Goal: Task Accomplishment & Management: Use online tool/utility

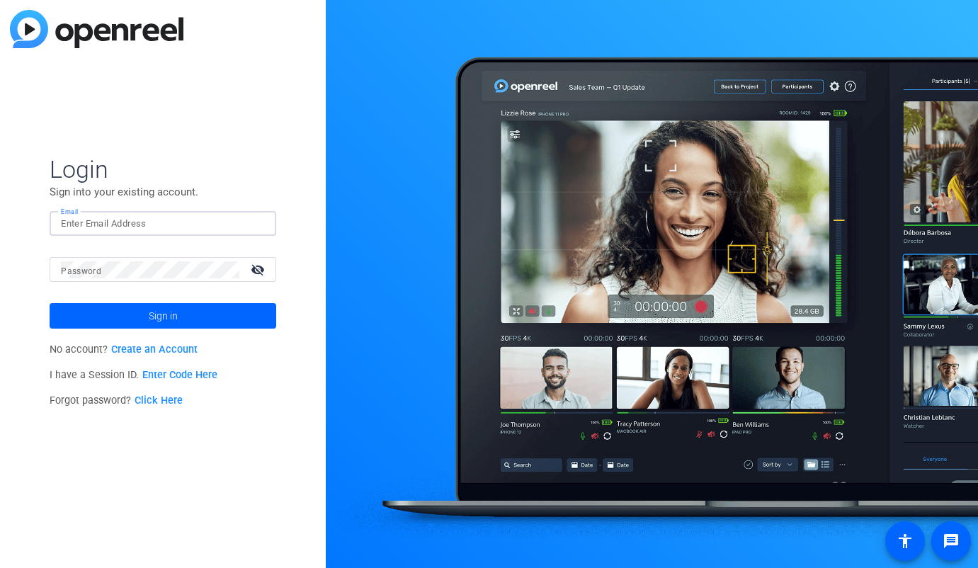
click at [125, 217] on input "Email" at bounding box center [163, 223] width 204 height 17
type input "[PERSON_NAME][EMAIL_ADDRESS][PERSON_NAME][DOMAIN_NAME]"
click at [50, 303] on button "Sign in" at bounding box center [163, 315] width 227 height 25
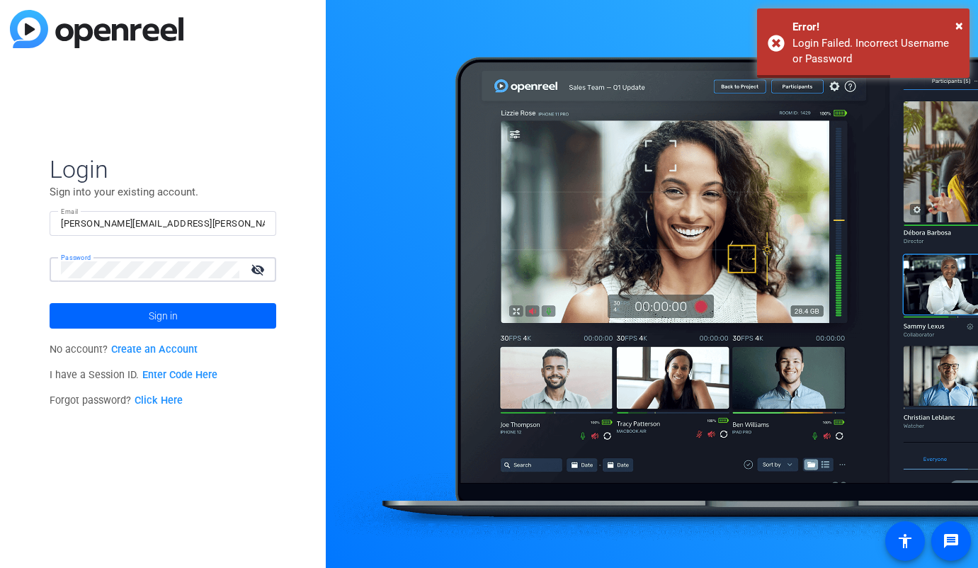
click at [4, 275] on div "Login Sign into your existing account. Email [PERSON_NAME][EMAIL_ADDRESS][PERSO…" at bounding box center [163, 284] width 326 height 568
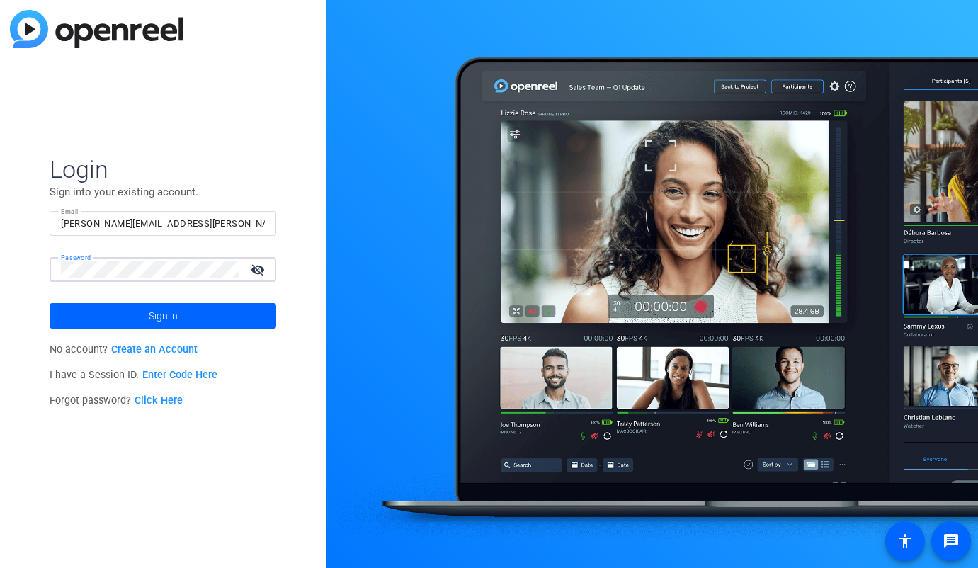
click at [50, 303] on button "Sign in" at bounding box center [163, 315] width 227 height 25
click at [0, 227] on html "Accessibility Screen-Reader Guide, Feedback, and Issue Reporting | New window L…" at bounding box center [489, 284] width 978 height 568
click at [181, 370] on link "Enter Code Here" at bounding box center [179, 375] width 75 height 12
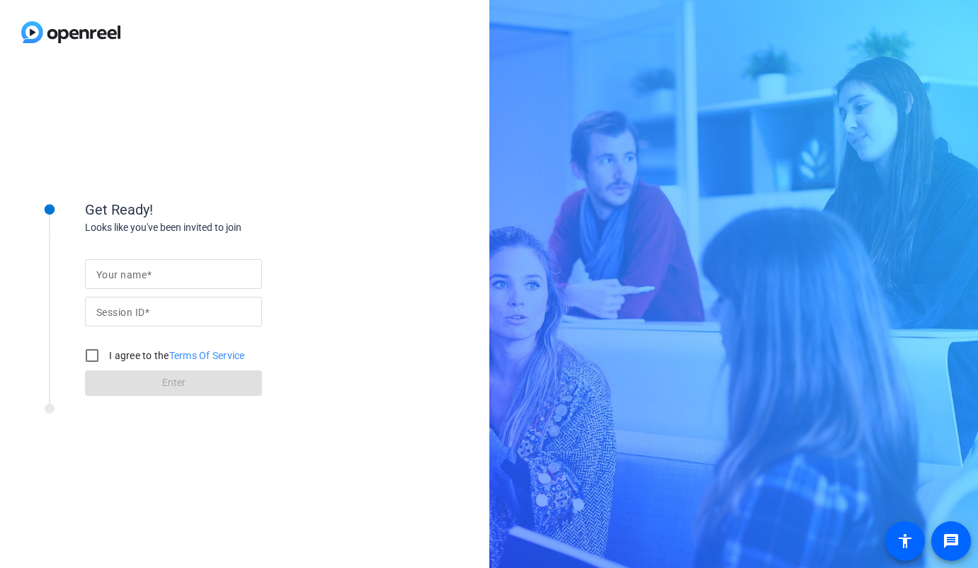
click at [146, 264] on div at bounding box center [173, 274] width 154 height 30
click at [140, 316] on mat-label "Session ID" at bounding box center [120, 312] width 48 height 11
click at [140, 316] on input "Session ID" at bounding box center [173, 311] width 154 height 17
paste input "PcAQ"
type input "PcAQ"
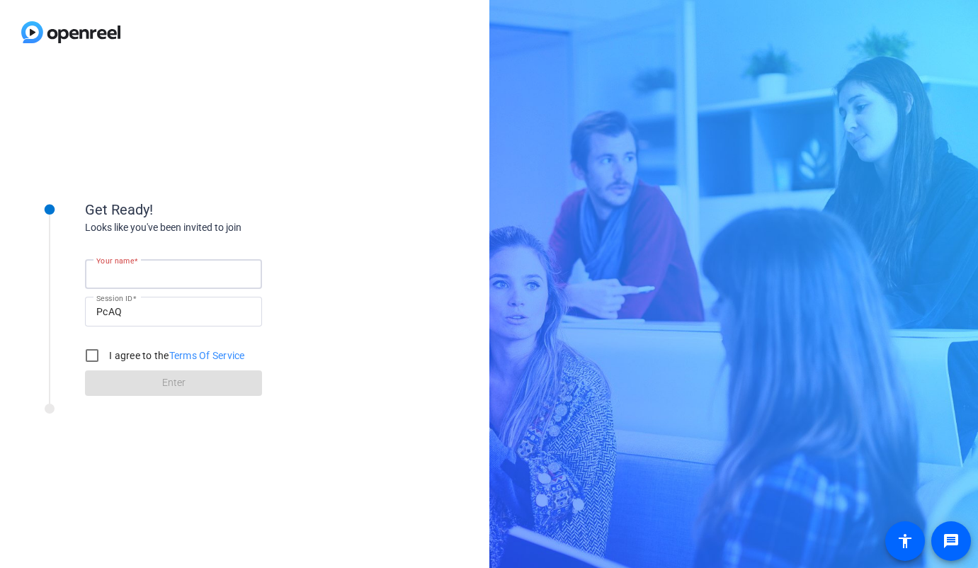
click at [127, 282] on input "Your name" at bounding box center [173, 274] width 154 height 17
type input "[PERSON_NAME]"
click at [91, 354] on input "I agree to the Terms Of Service" at bounding box center [92, 355] width 28 height 28
checkbox input "true"
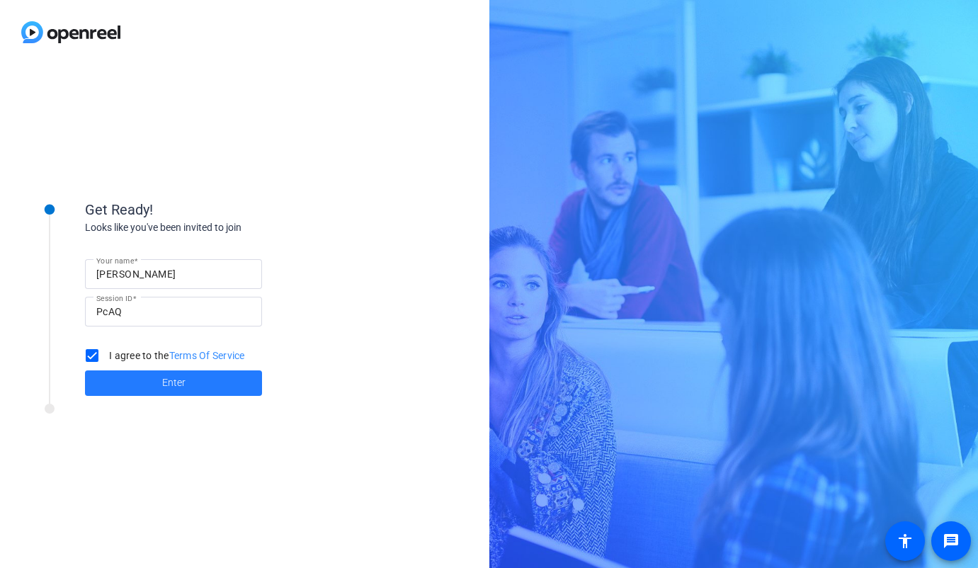
click at [163, 385] on span "Enter" at bounding box center [173, 382] width 23 height 15
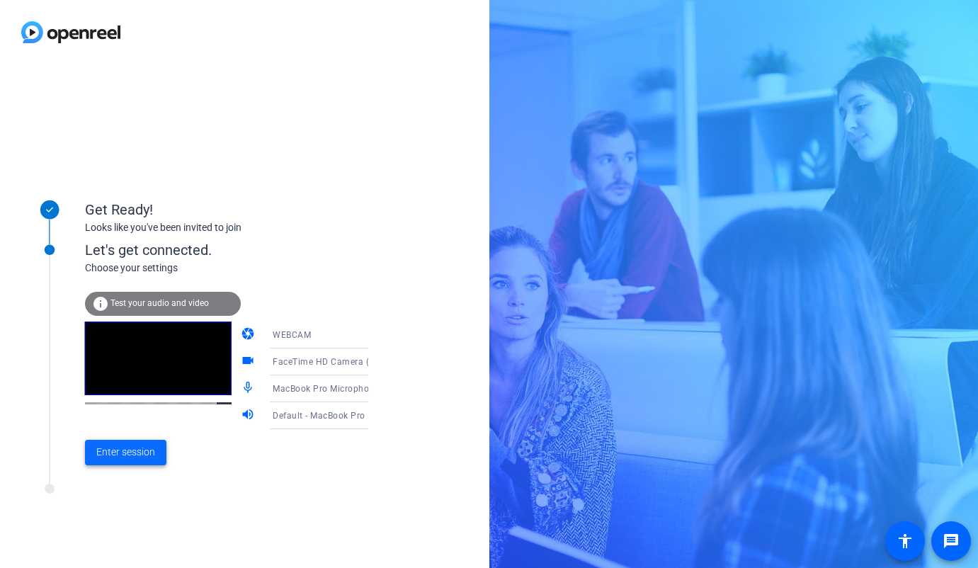
click at [132, 447] on span "Enter session" at bounding box center [125, 452] width 59 height 15
